Goal: Task Accomplishment & Management: Manage account settings

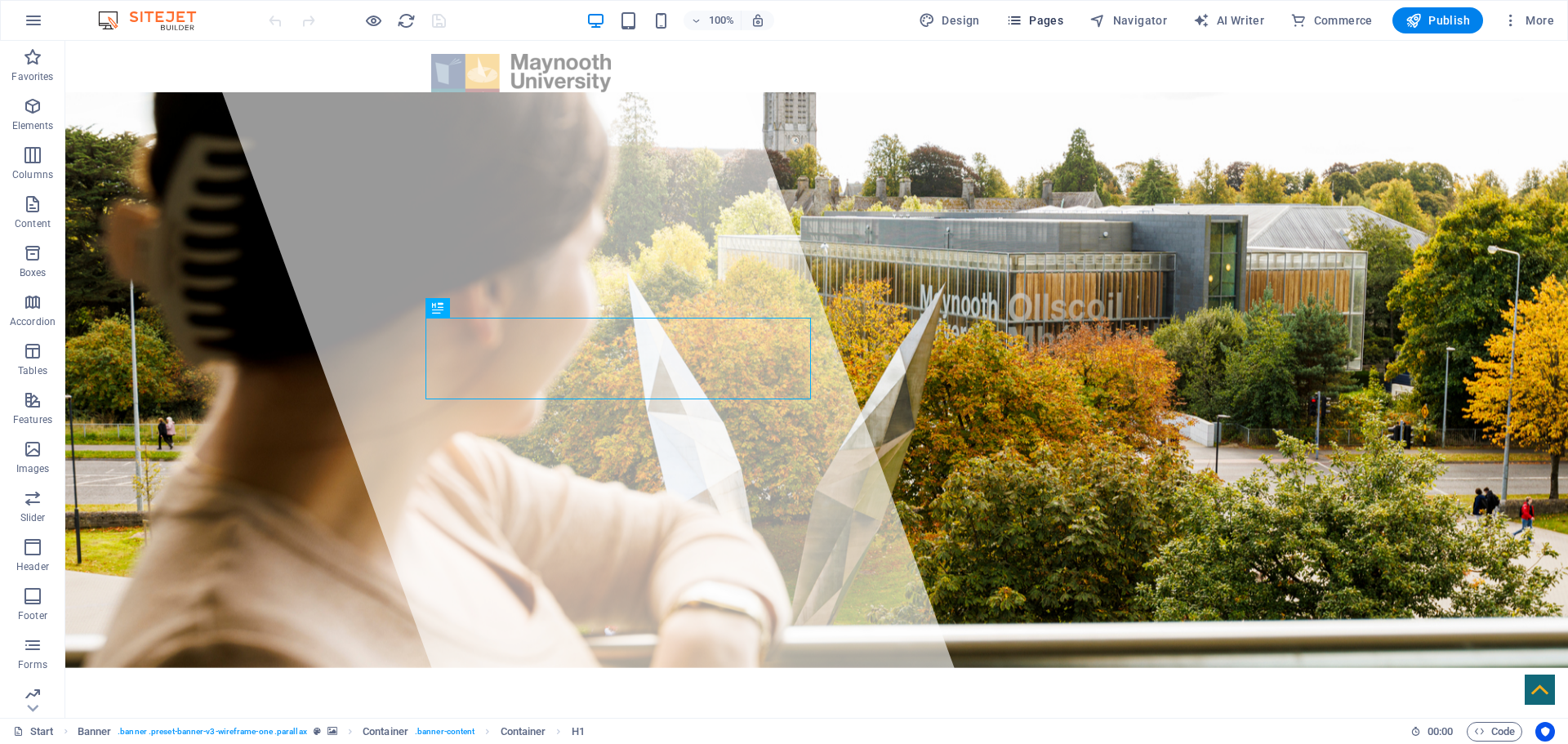
click at [1053, 21] on span "Pages" at bounding box center [1035, 20] width 57 height 16
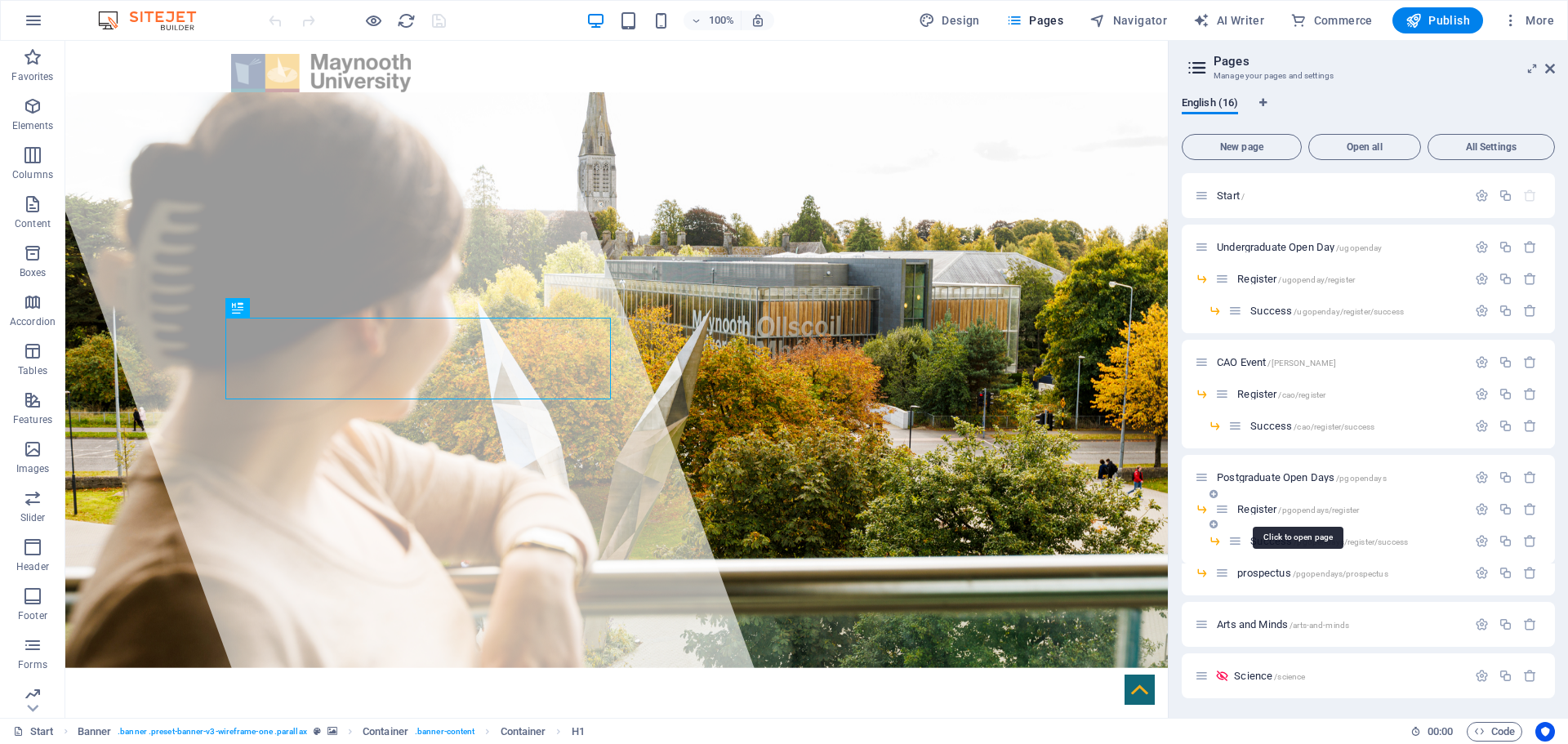
click at [1308, 508] on span "/pgopendays/register" at bounding box center [1319, 510] width 81 height 9
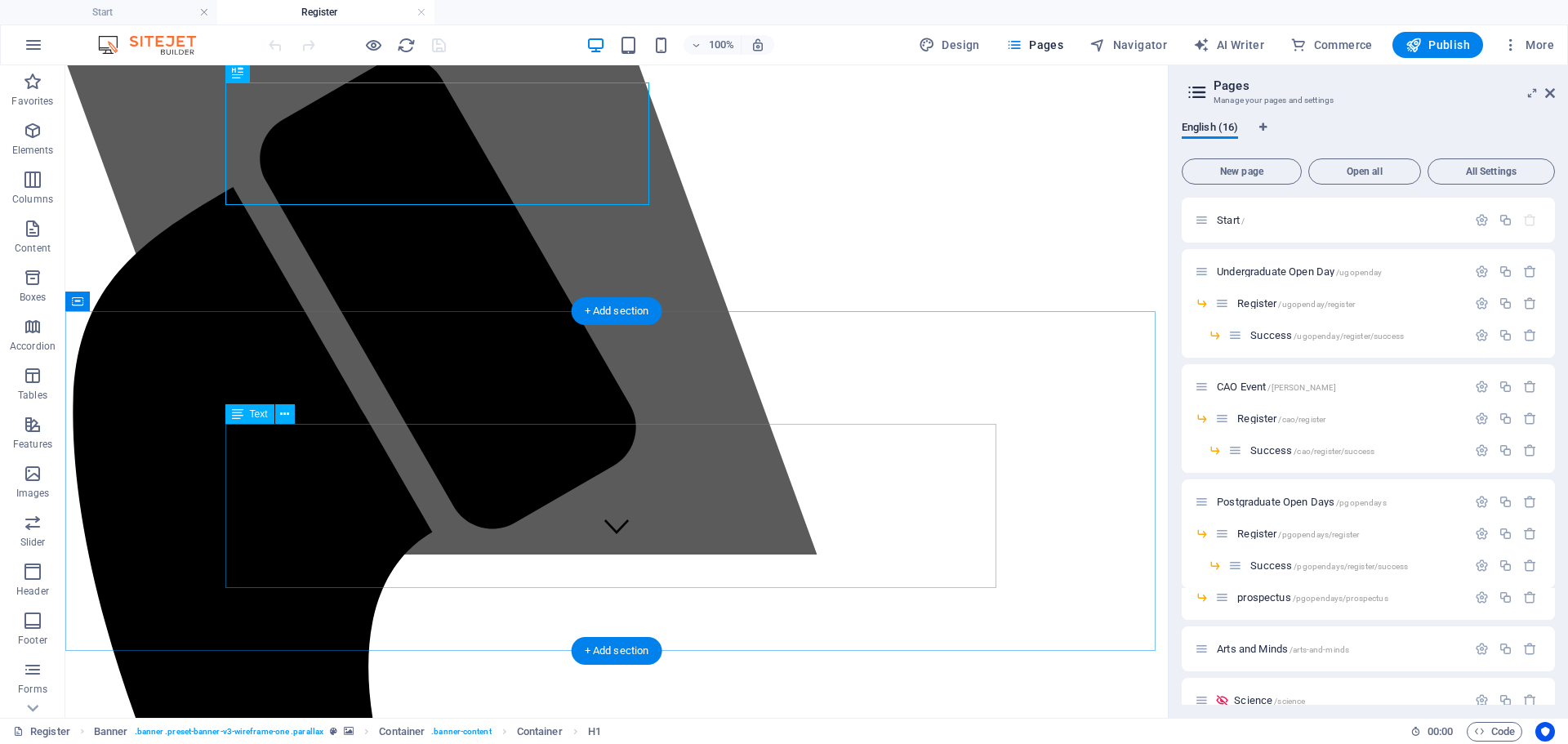
scroll to position [81, 0]
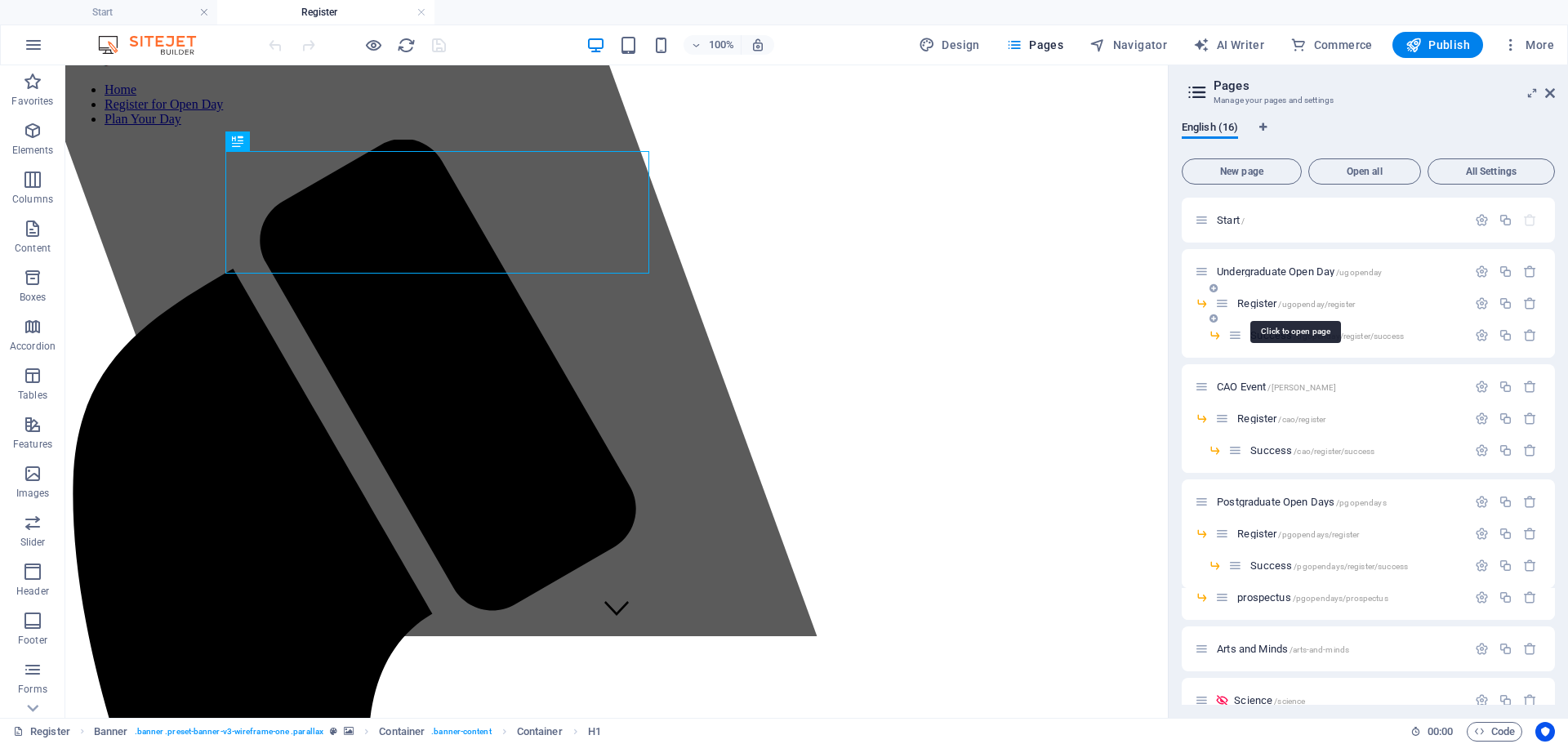
click at [1279, 305] on span "/ugopenday/register" at bounding box center [1316, 305] width 77 height 9
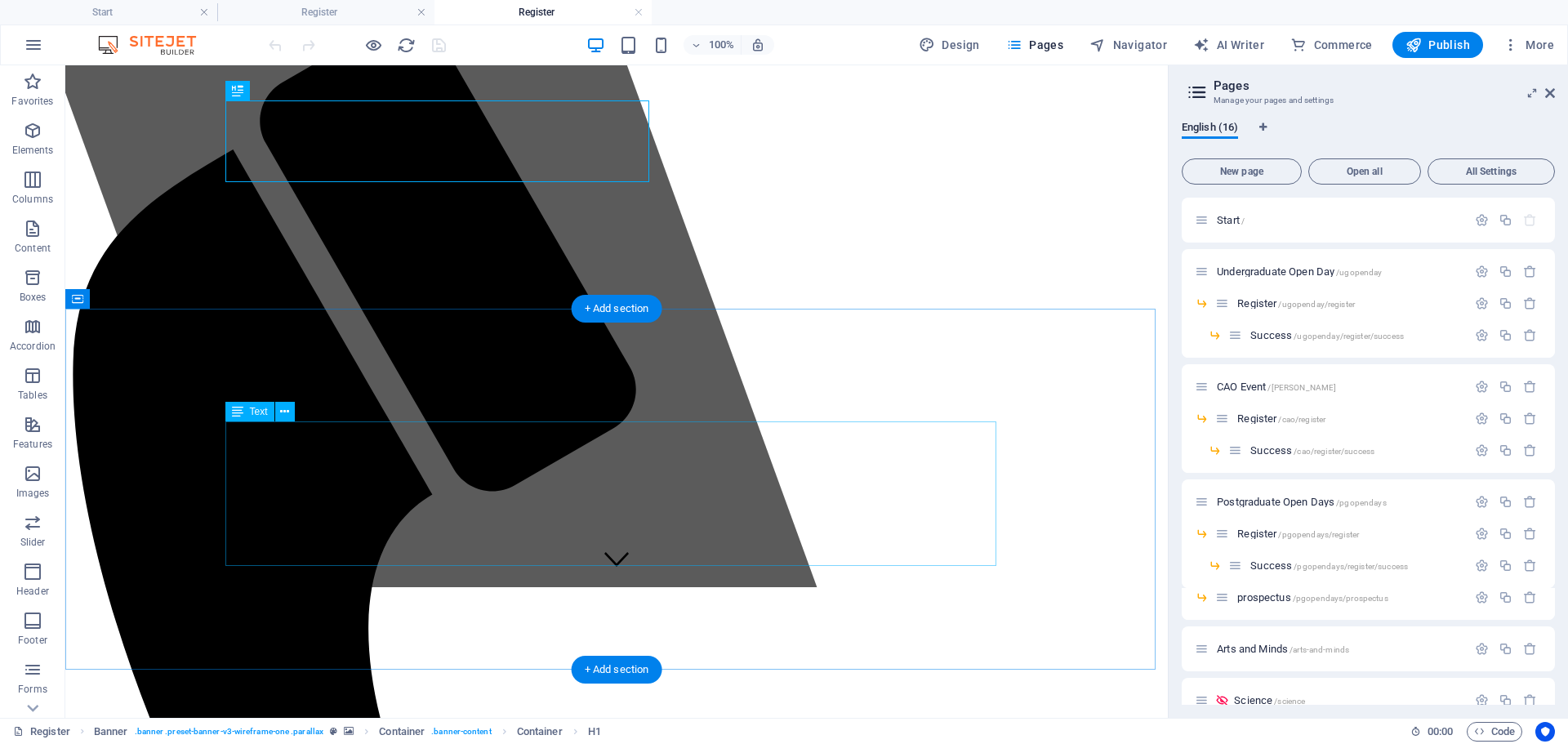
scroll to position [164, 0]
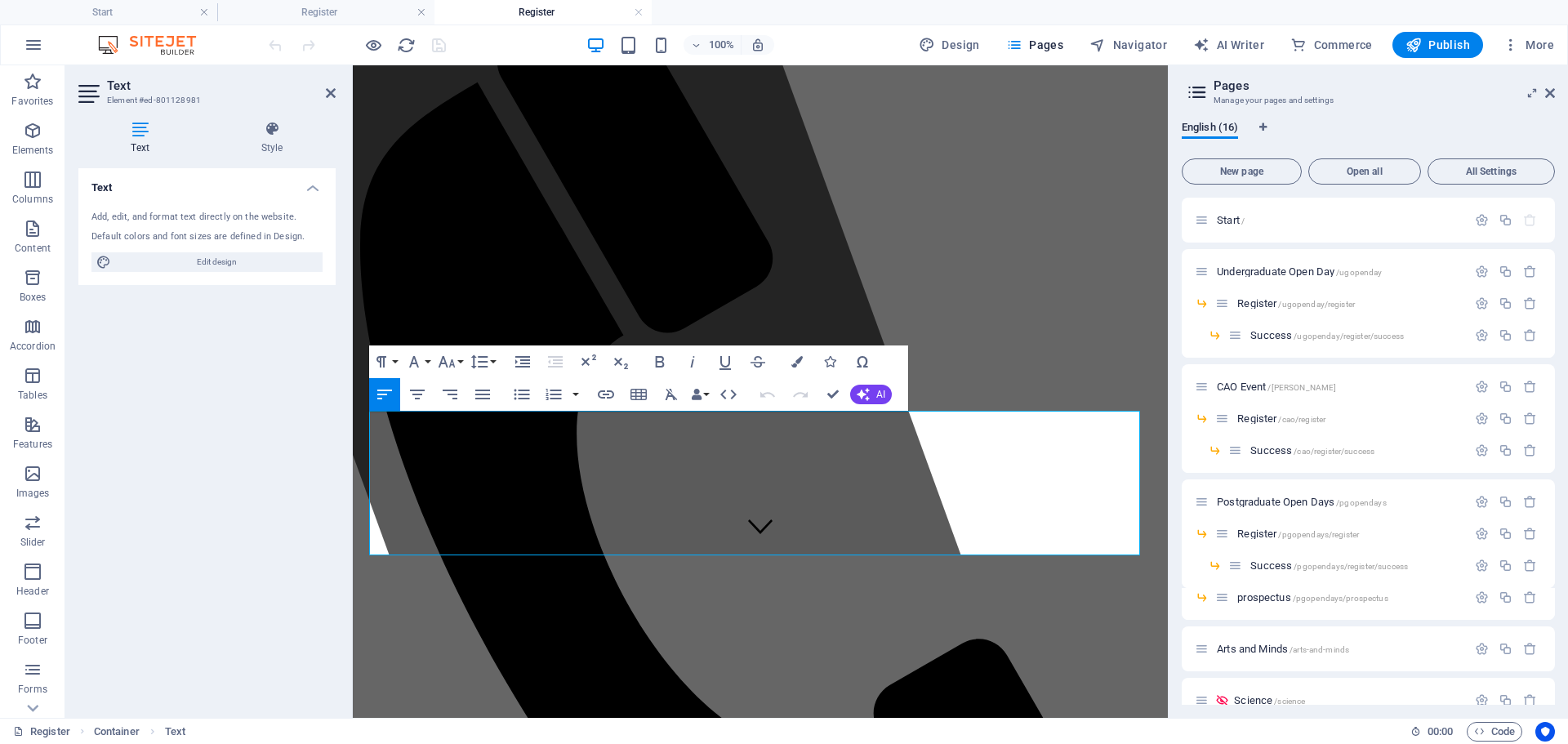
drag, startPoint x: 1100, startPoint y: 542, endPoint x: 350, endPoint y: 544, distance: 750.0
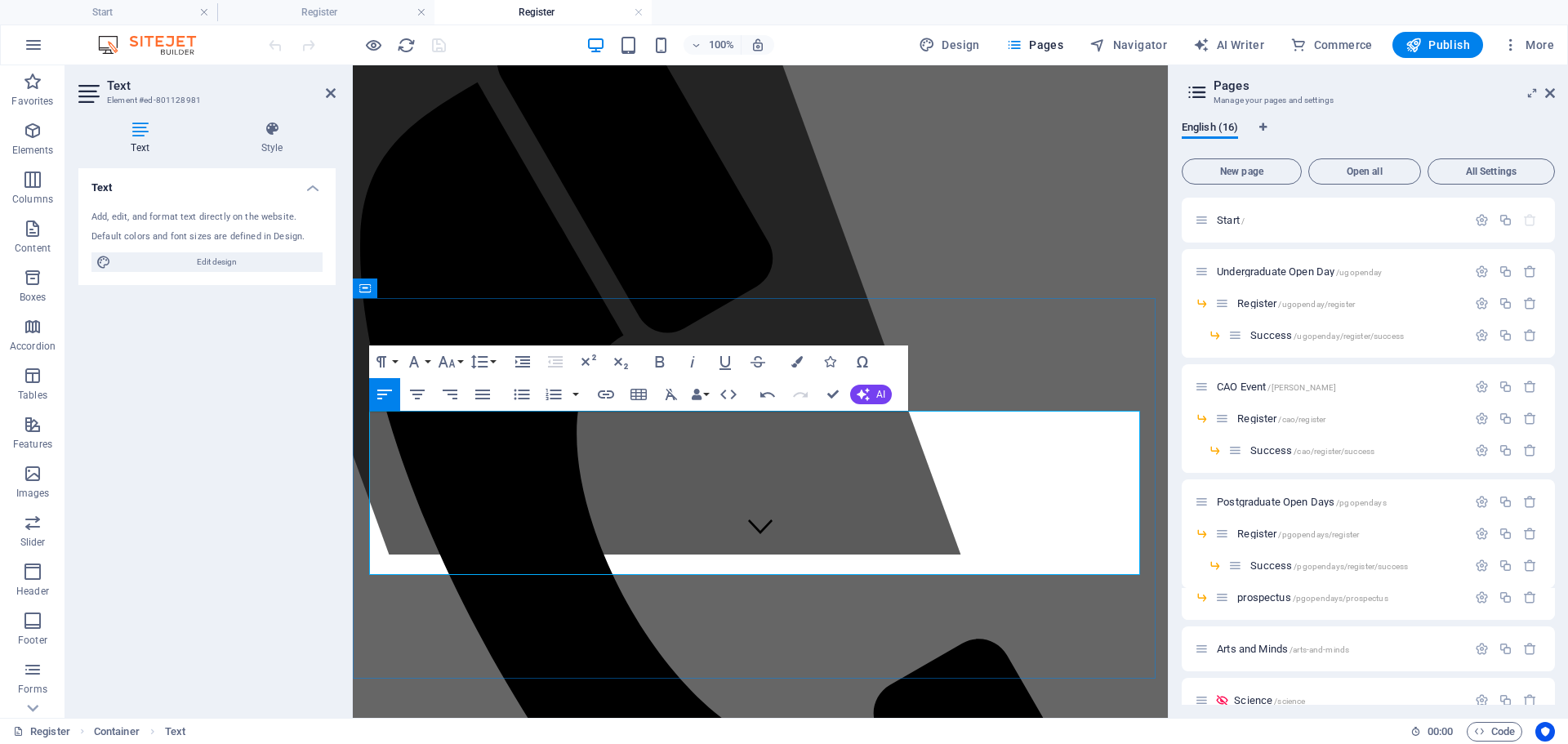
drag, startPoint x: 417, startPoint y: 563, endPoint x: 372, endPoint y: 542, distance: 49.7
click at [670, 397] on icon "button" at bounding box center [671, 394] width 12 height 11
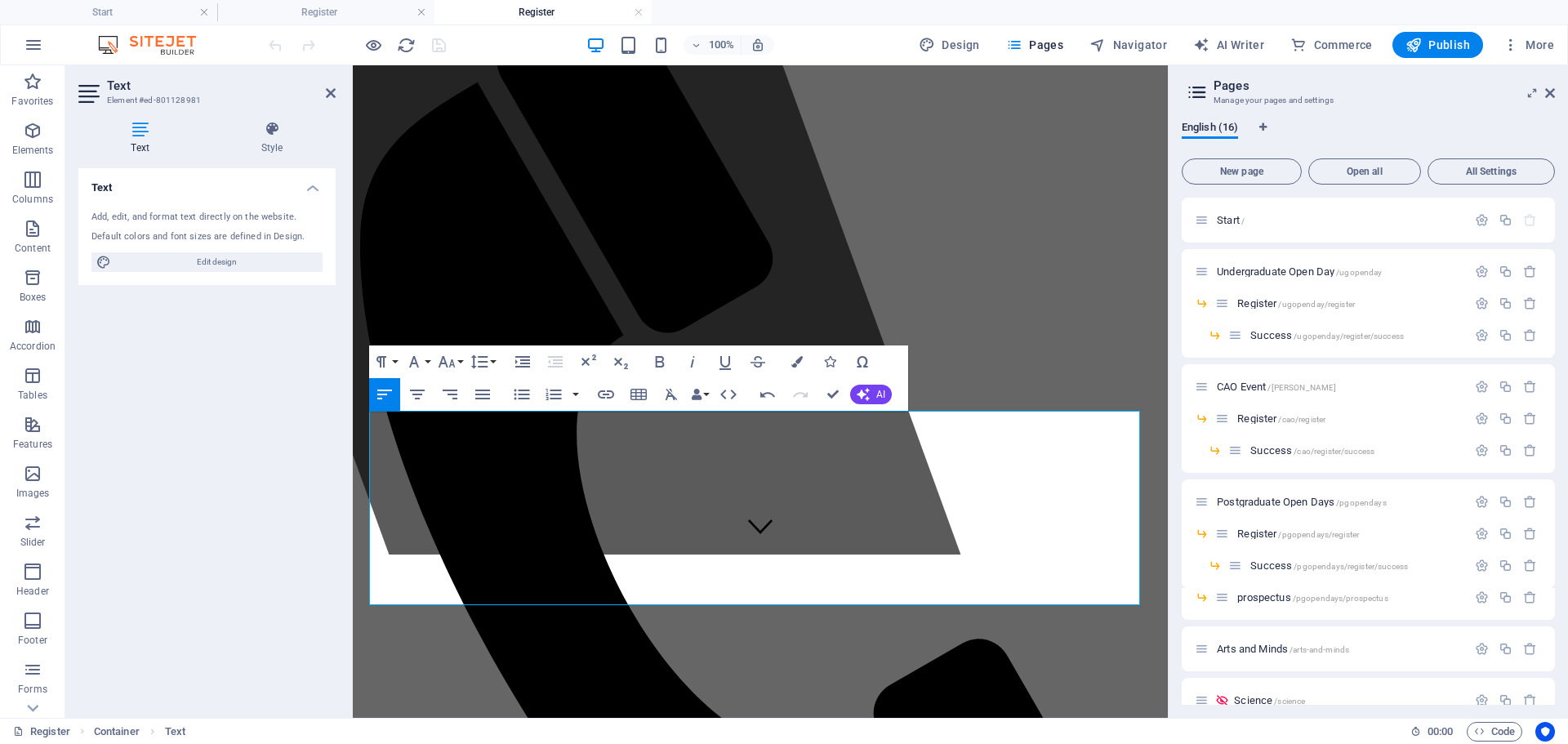
drag, startPoint x: 1091, startPoint y: 546, endPoint x: 352, endPoint y: 550, distance: 739.0
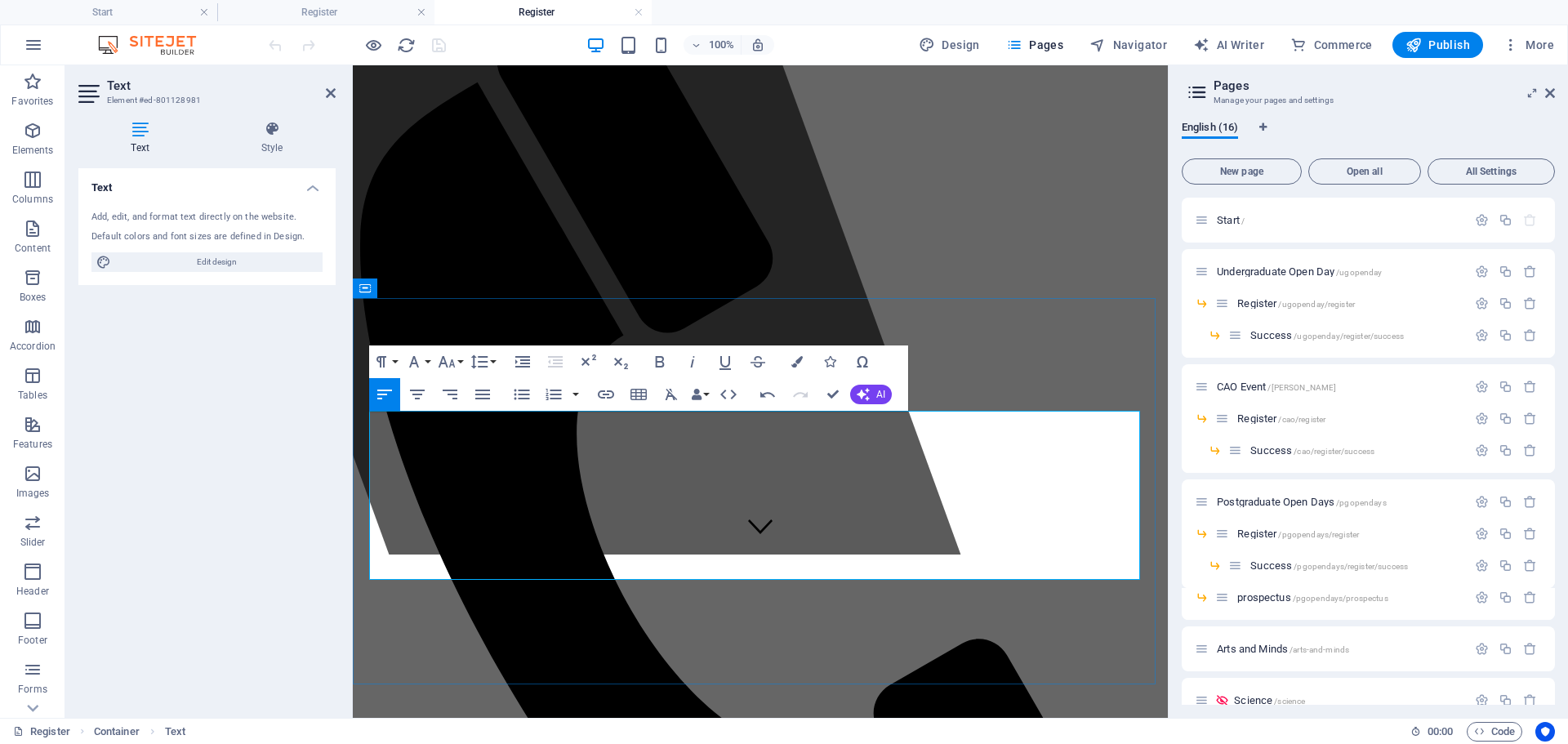
drag, startPoint x: 925, startPoint y: 538, endPoint x: 752, endPoint y: 537, distance: 173.0
click at [664, 364] on icon "button" at bounding box center [660, 362] width 20 height 20
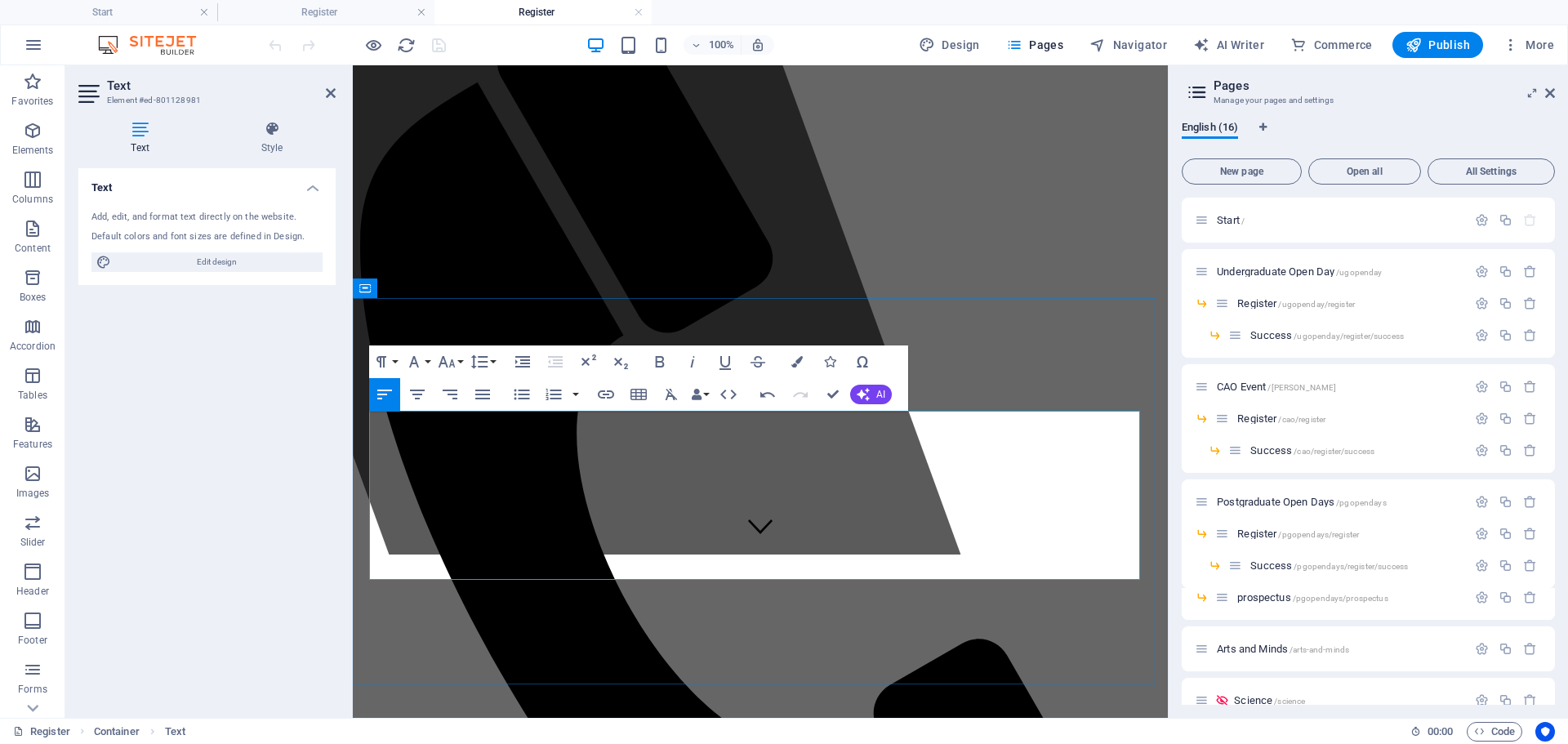
drag, startPoint x: 730, startPoint y: 343, endPoint x: 835, endPoint y: 393, distance: 116.3
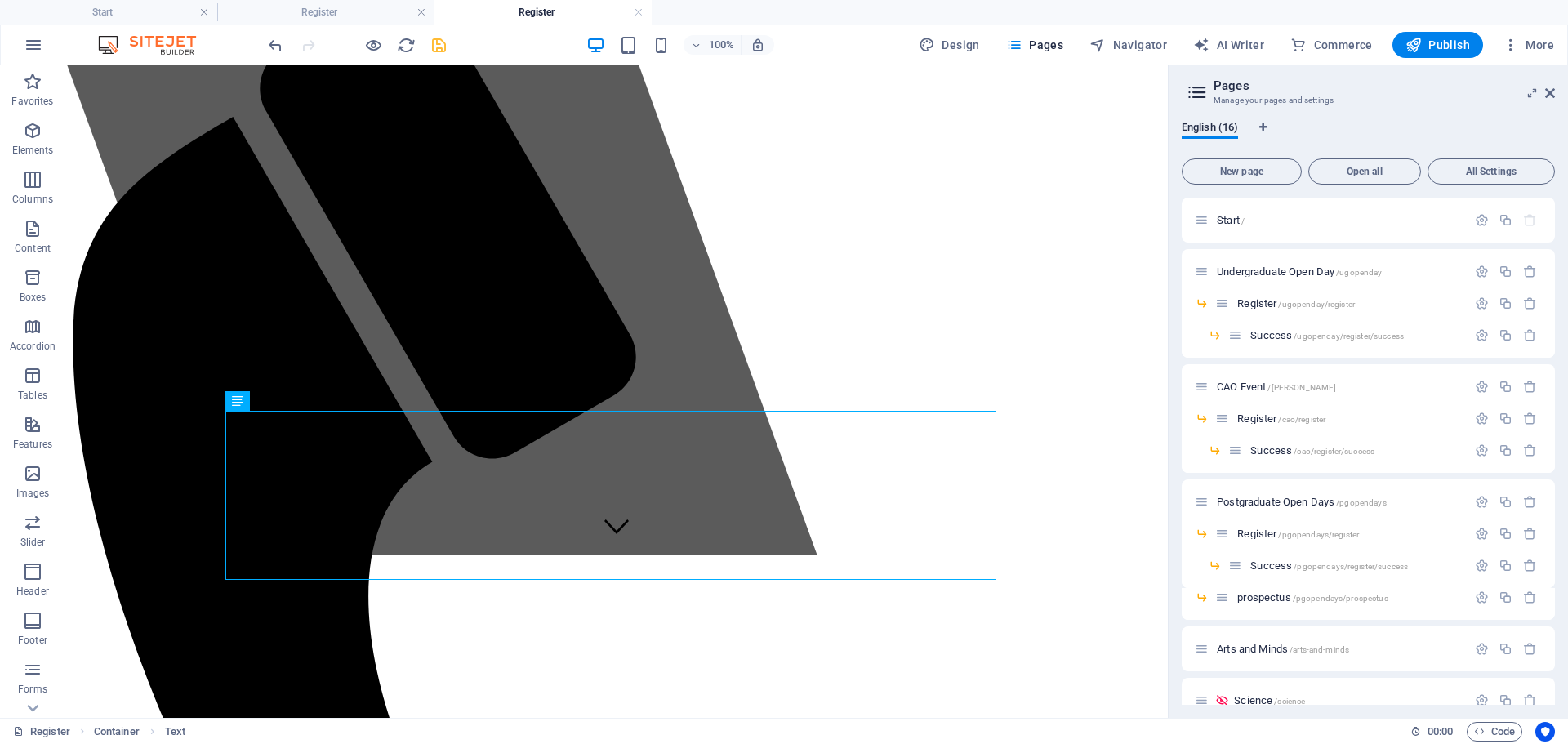
click at [438, 52] on icon "save" at bounding box center [439, 46] width 19 height 19
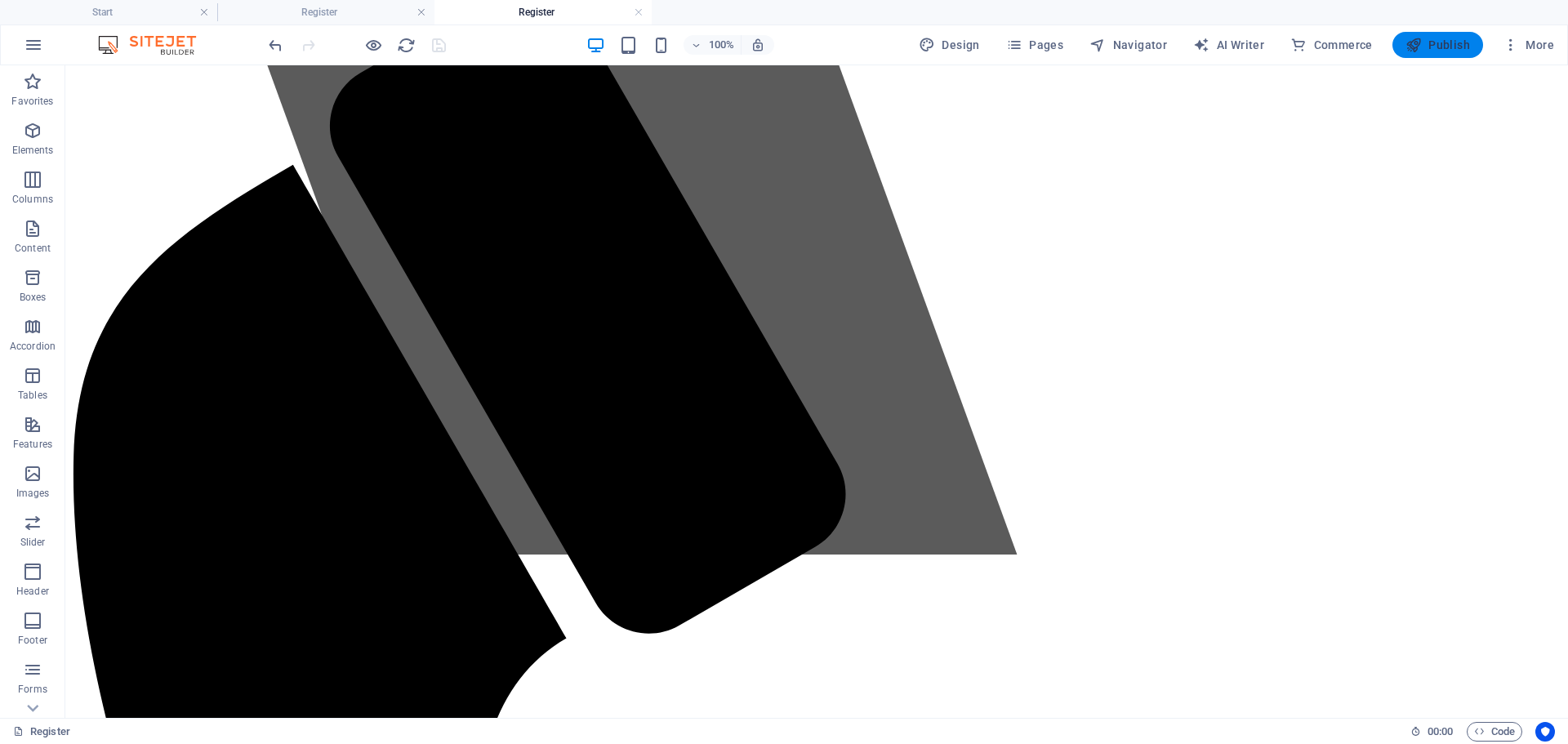
click at [1442, 42] on span "Publish" at bounding box center [1437, 45] width 65 height 16
